Goal: Navigation & Orientation: Find specific page/section

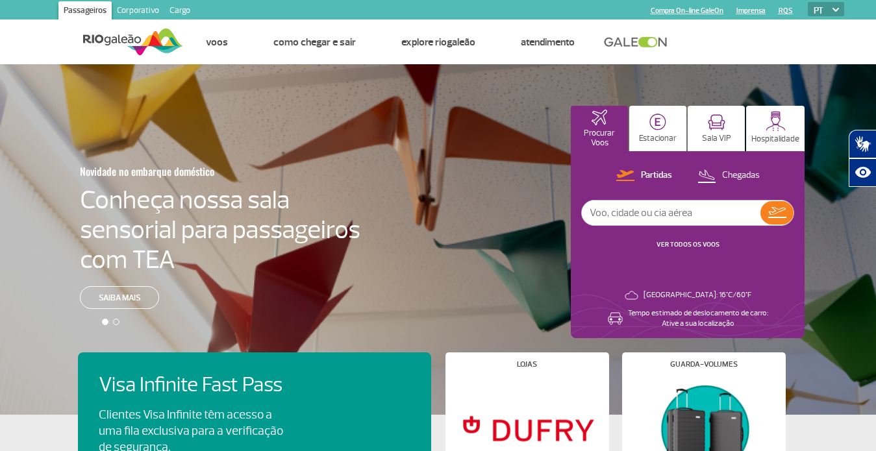
click at [650, 43] on link at bounding box center [639, 42] width 70 height 12
click at [783, 119] on img at bounding box center [775, 121] width 20 height 20
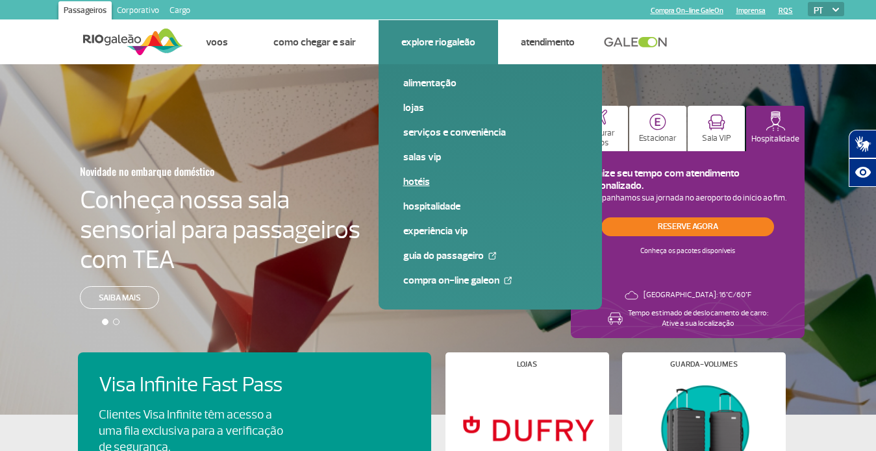
click at [415, 177] on link "Hotéis" at bounding box center [490, 182] width 174 height 14
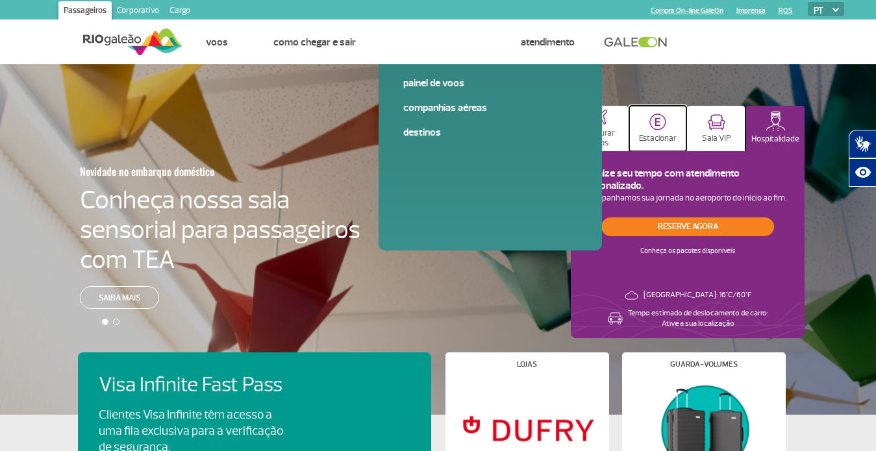
click at [656, 129] on img at bounding box center [657, 122] width 17 height 17
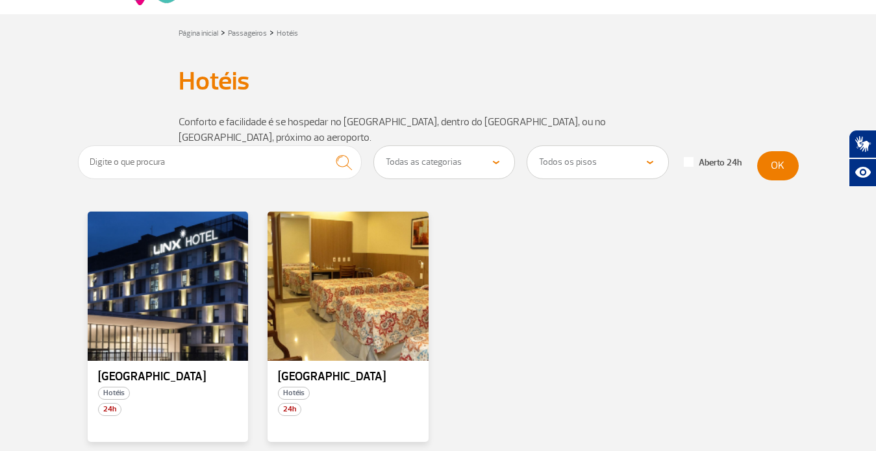
scroll to position [65, 0]
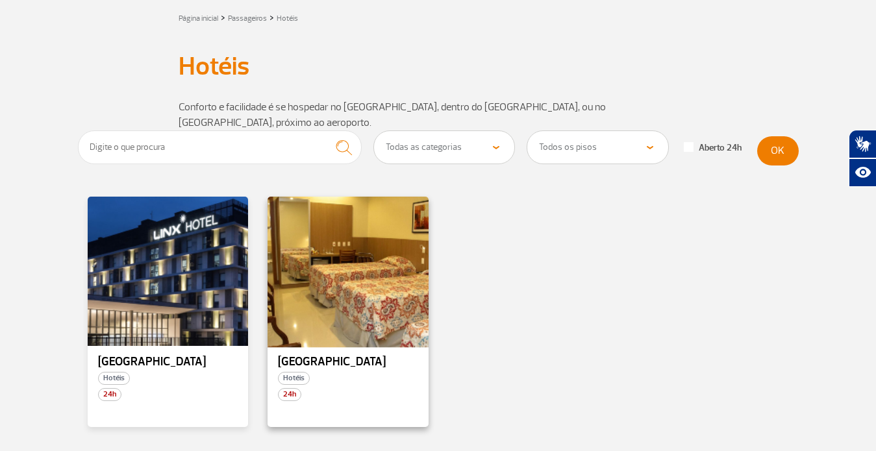
click at [401, 221] on div at bounding box center [348, 271] width 164 height 153
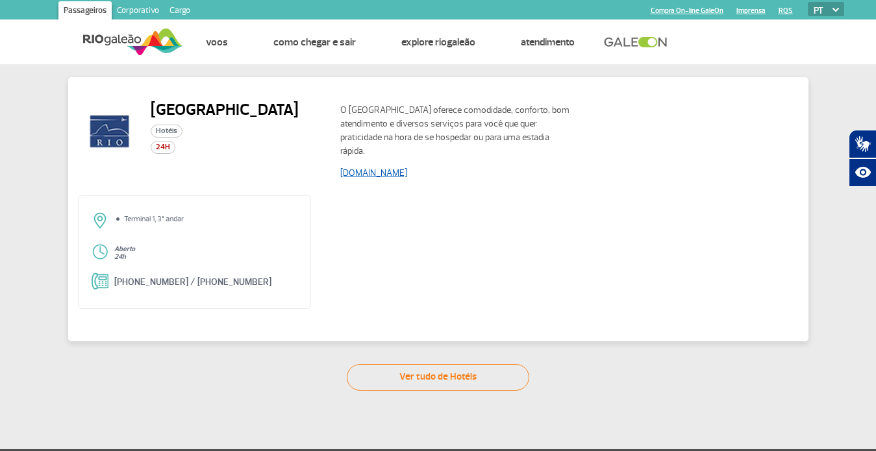
click at [407, 174] on link "www.rioaeroportohotel.com.br" at bounding box center [373, 172] width 67 height 11
